Goal: Information Seeking & Learning: Find specific fact

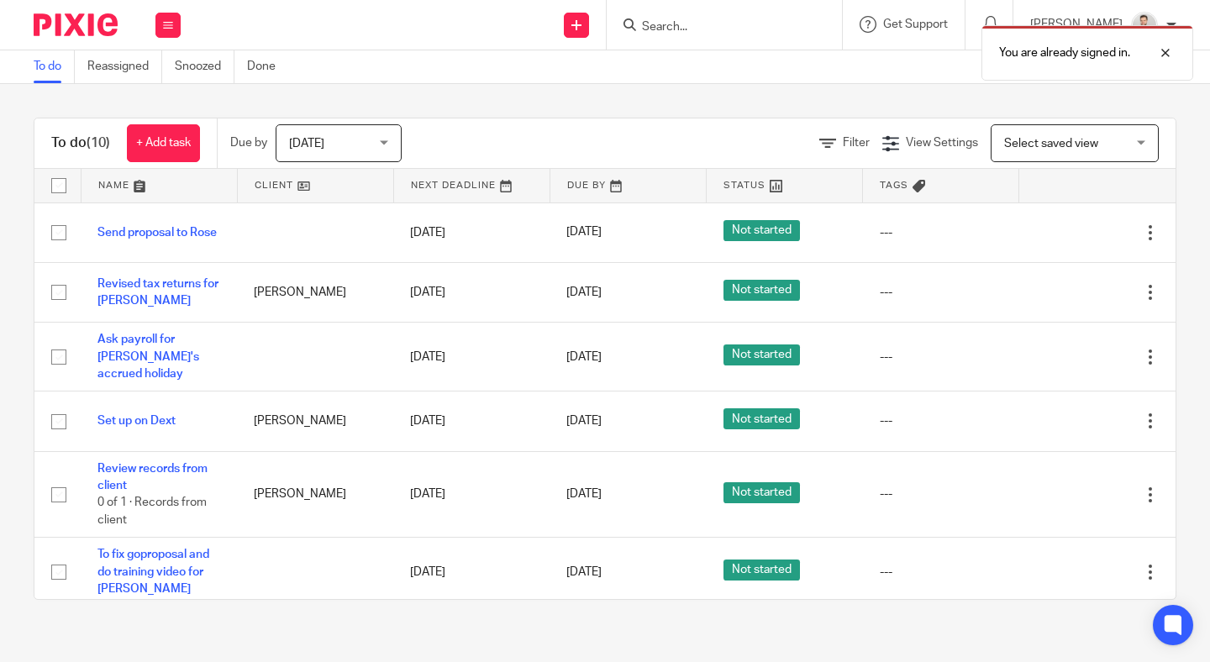
click at [762, 21] on div "You are already signed in." at bounding box center [899, 49] width 588 height 64
click at [1172, 55] on div at bounding box center [1153, 53] width 45 height 20
click at [771, 25] on input "Search" at bounding box center [716, 27] width 151 height 15
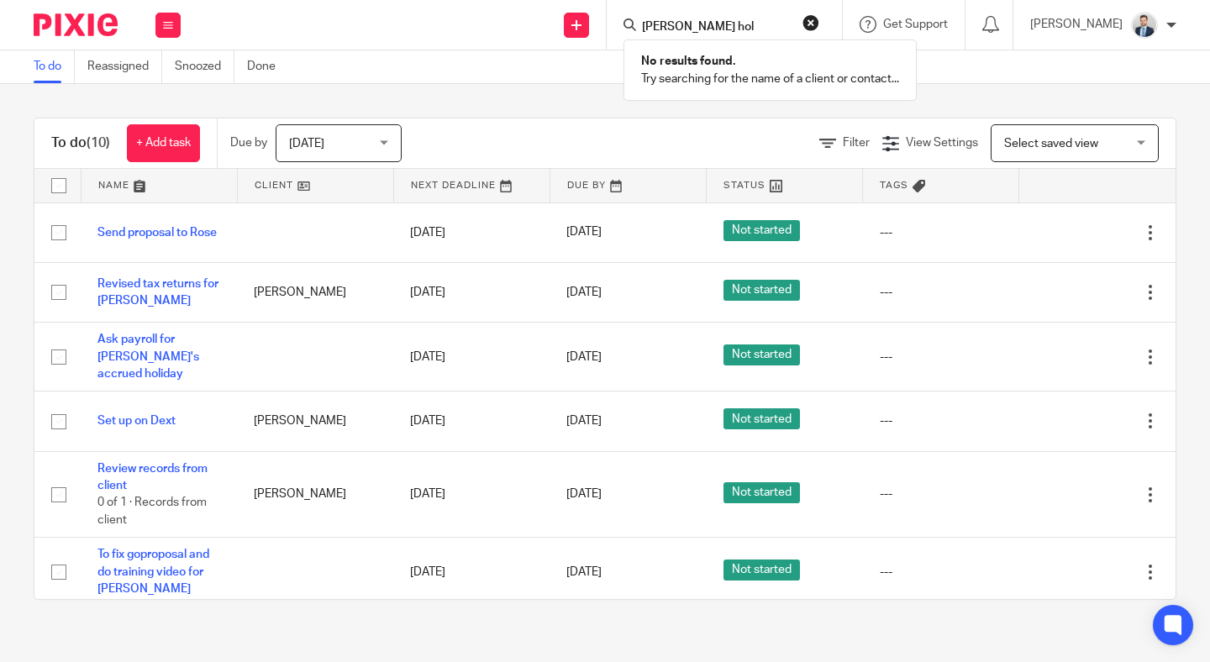
type input "[PERSON_NAME] hol"
click at [820, 23] on button "reset" at bounding box center [811, 22] width 17 height 17
